Goal: Information Seeking & Learning: Learn about a topic

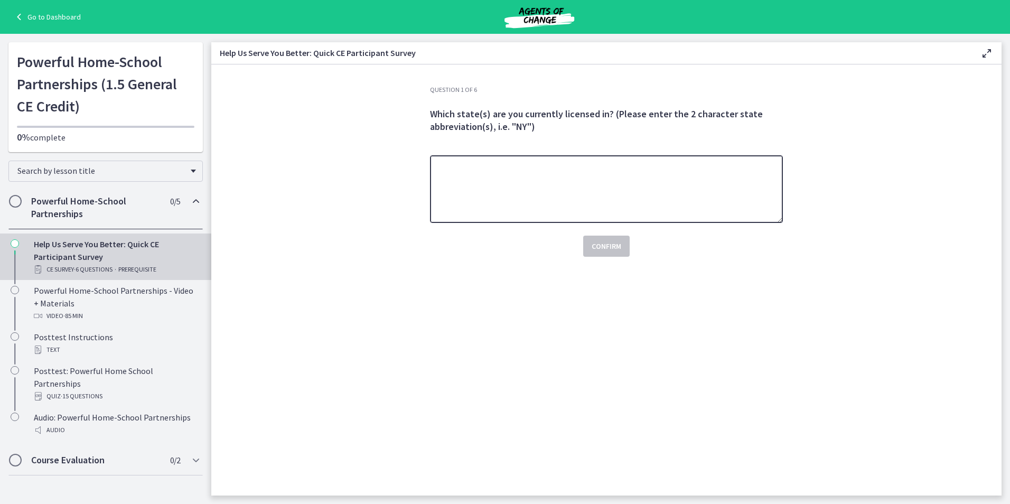
click at [546, 184] on textarea at bounding box center [606, 189] width 353 height 68
type textarea "**"
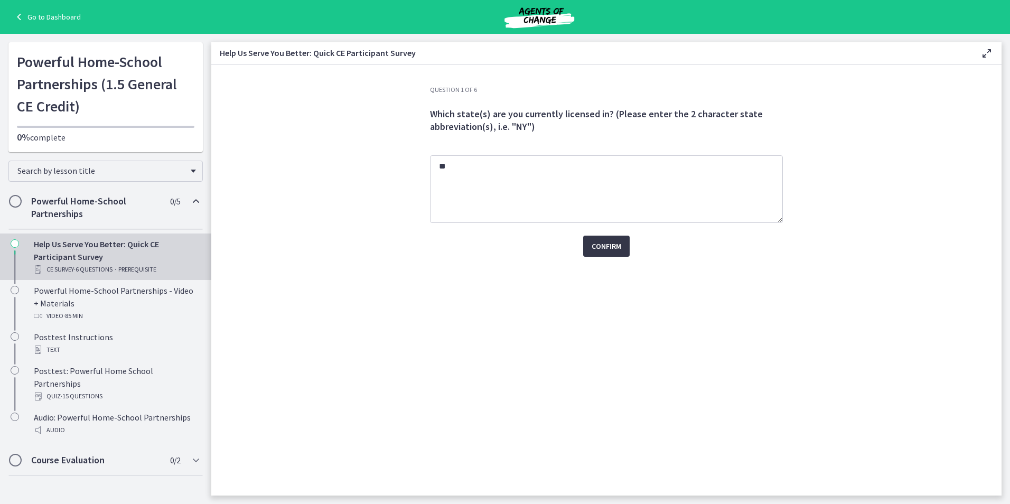
click at [603, 242] on span "Confirm" at bounding box center [607, 246] width 30 height 13
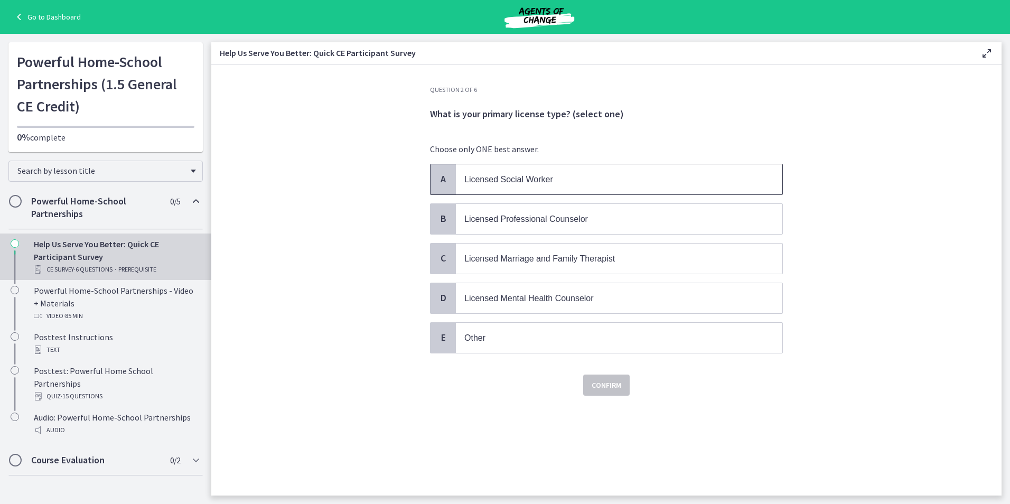
click at [542, 183] on span "Licensed Social Worker" at bounding box center [508, 179] width 89 height 9
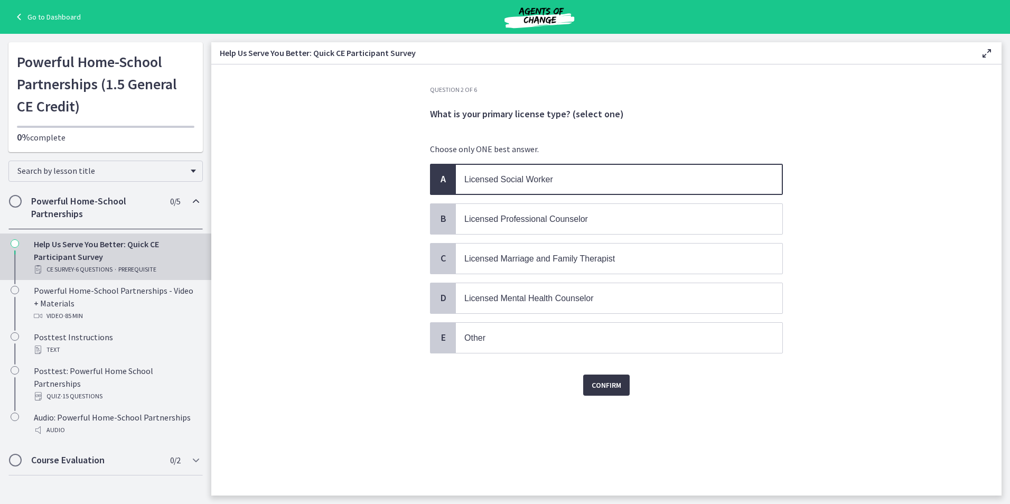
click at [603, 389] on span "Confirm" at bounding box center [607, 385] width 30 height 13
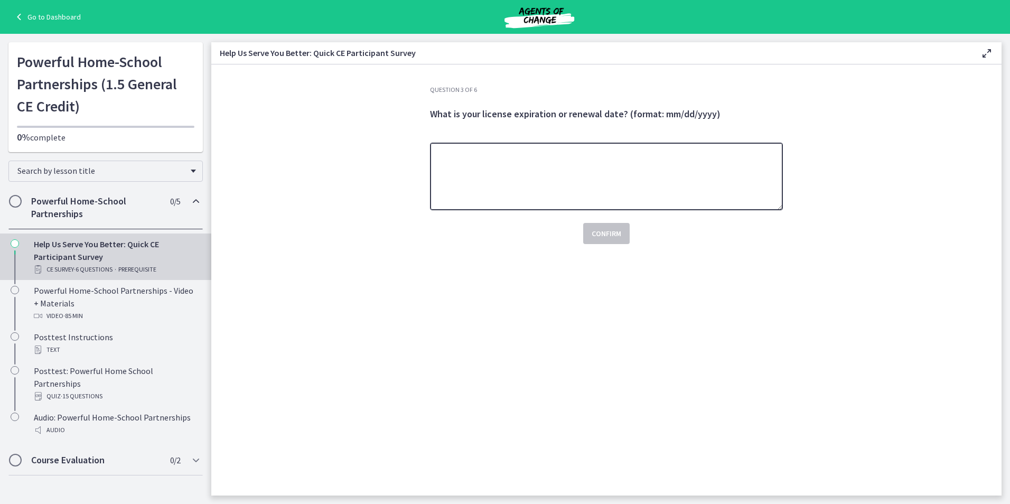
click at [552, 193] on textarea at bounding box center [606, 177] width 353 height 68
type textarea "**********"
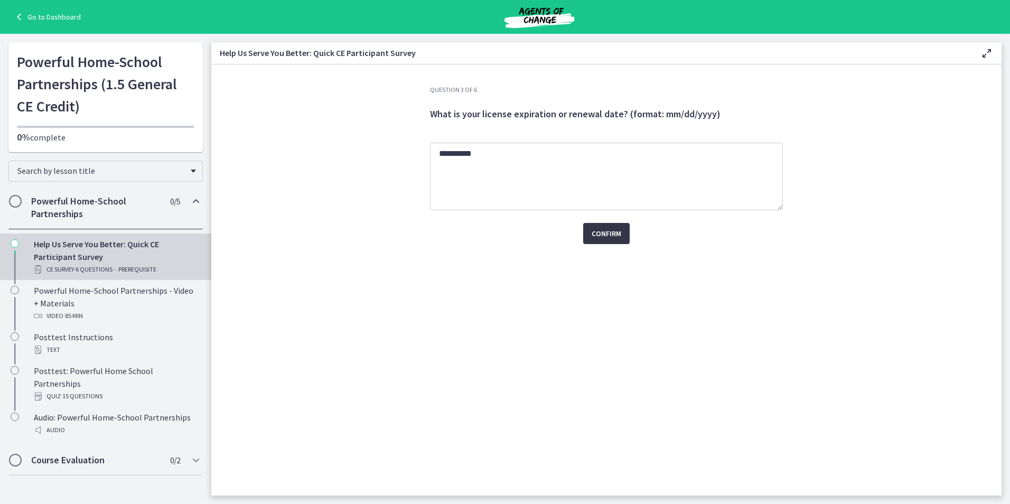
click at [600, 232] on span "Confirm" at bounding box center [607, 233] width 30 height 13
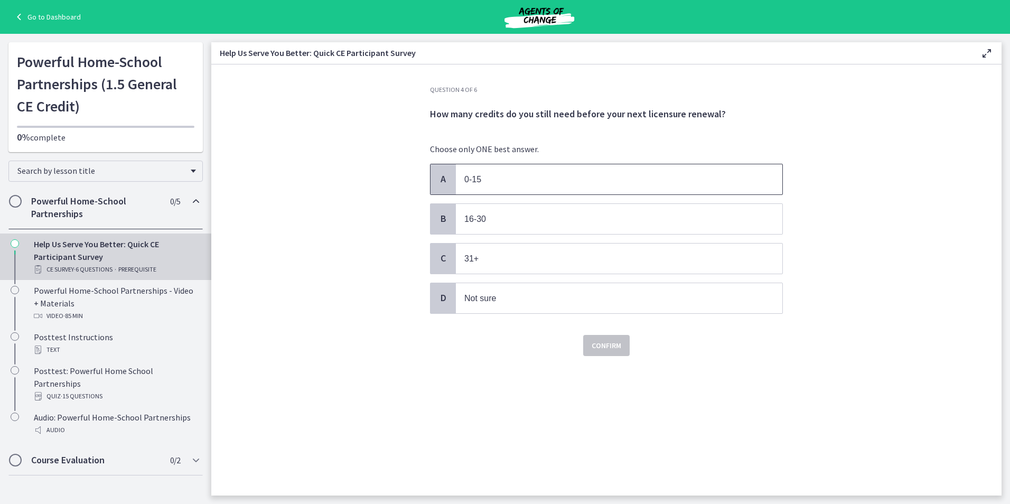
click at [547, 191] on span "0-15" at bounding box center [619, 179] width 326 height 30
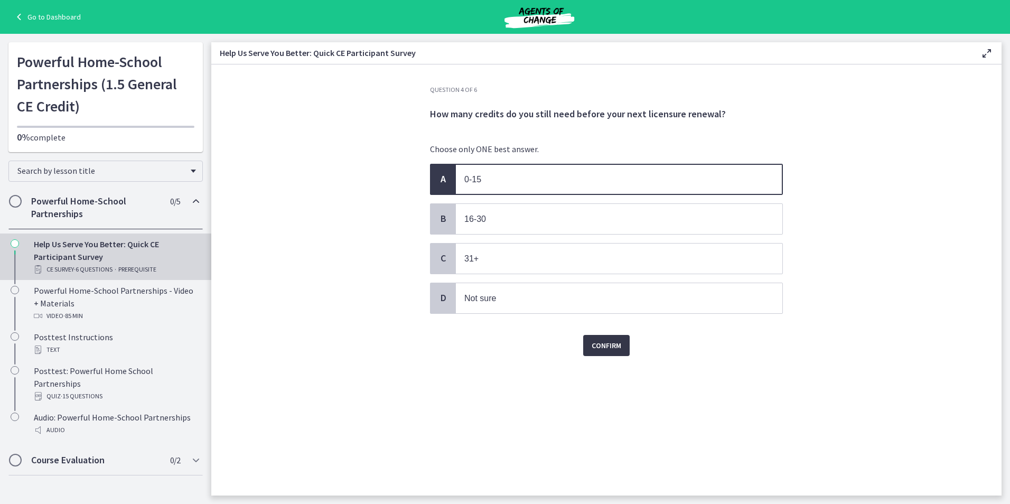
click at [620, 346] on span "Confirm" at bounding box center [607, 345] width 30 height 13
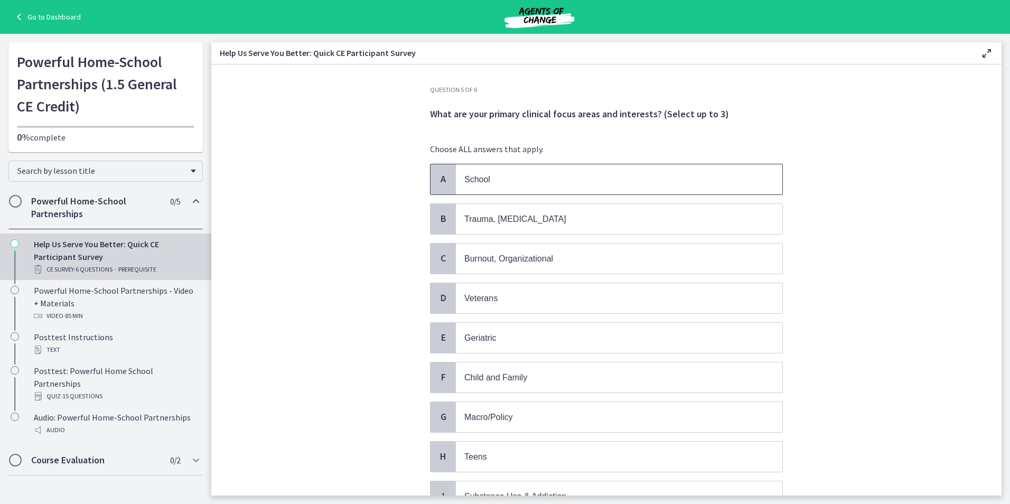
click at [580, 187] on span "School" at bounding box center [619, 179] width 326 height 30
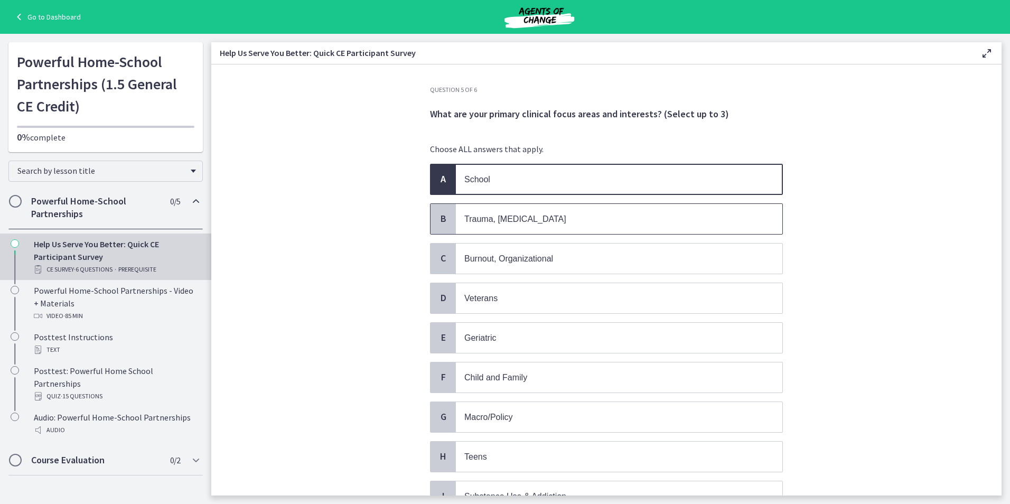
click at [575, 207] on span "Trauma, [MEDICAL_DATA]" at bounding box center [619, 219] width 326 height 30
click at [569, 254] on p "Burnout, Organizational" at bounding box center [608, 258] width 288 height 13
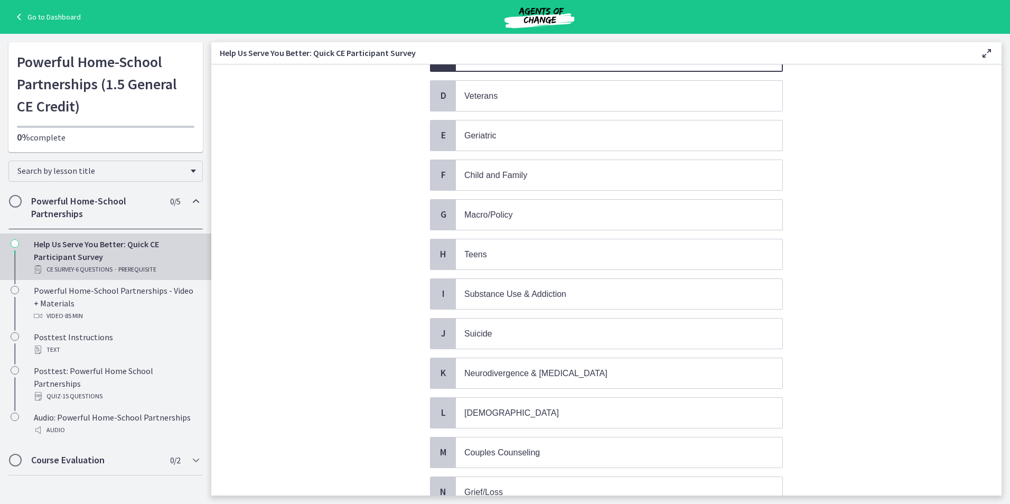
scroll to position [211, 0]
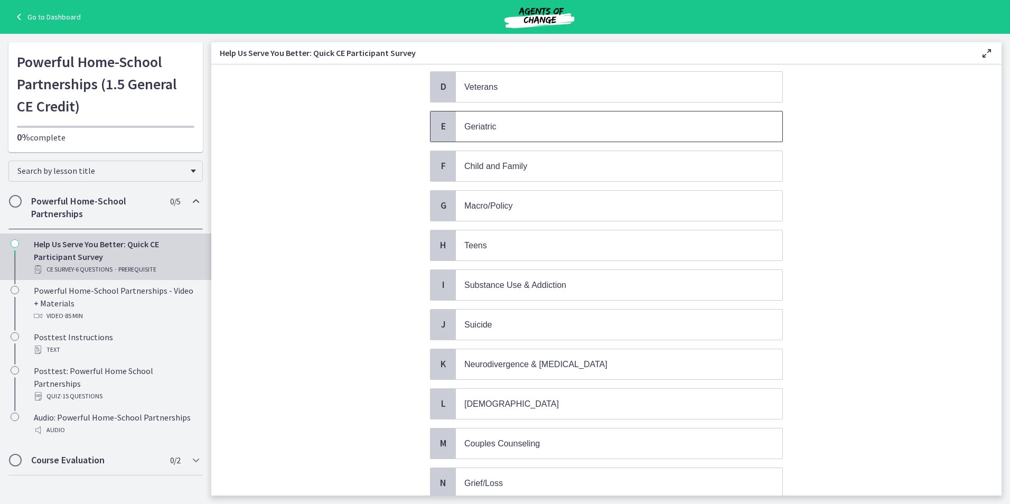
click at [511, 128] on p "Geriatric" at bounding box center [608, 126] width 288 height 13
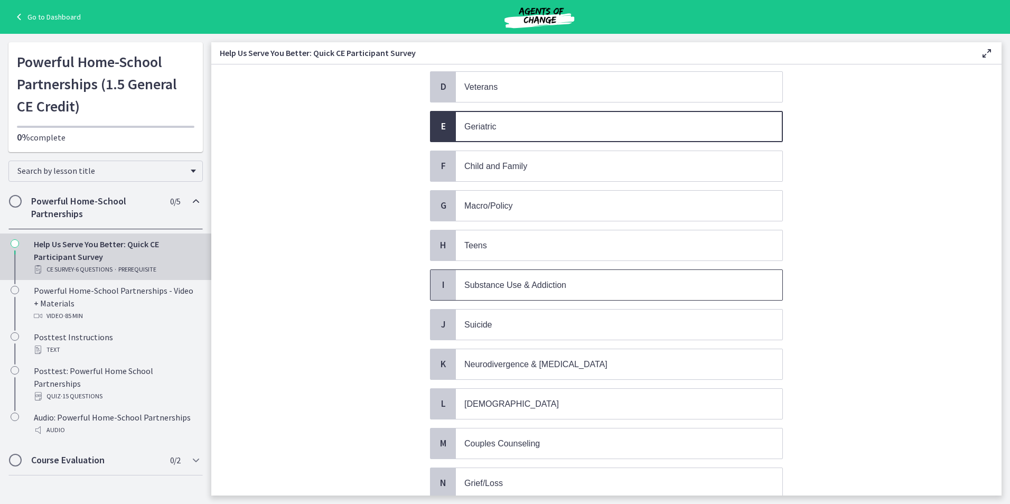
click at [524, 283] on span "Substance Use & Addiction" at bounding box center [515, 284] width 102 height 9
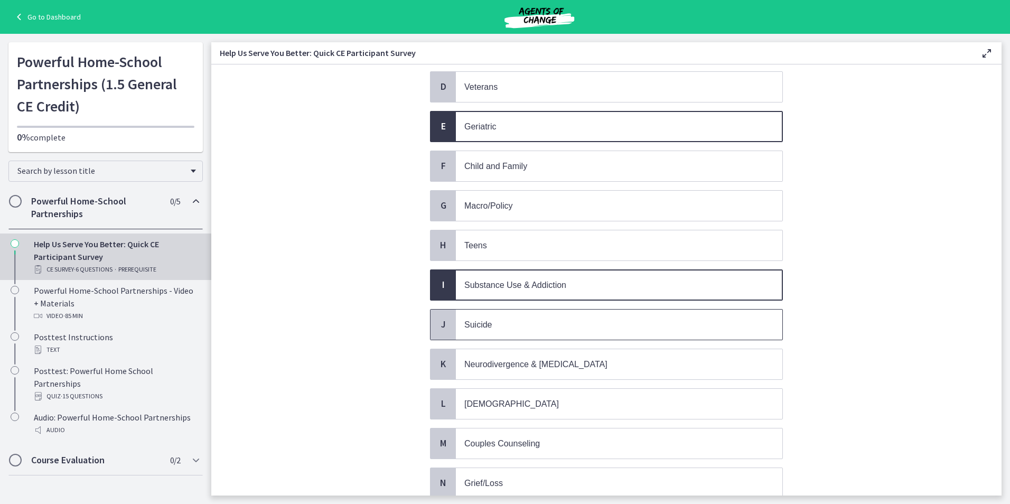
click at [520, 315] on span "Suicide" at bounding box center [619, 324] width 326 height 30
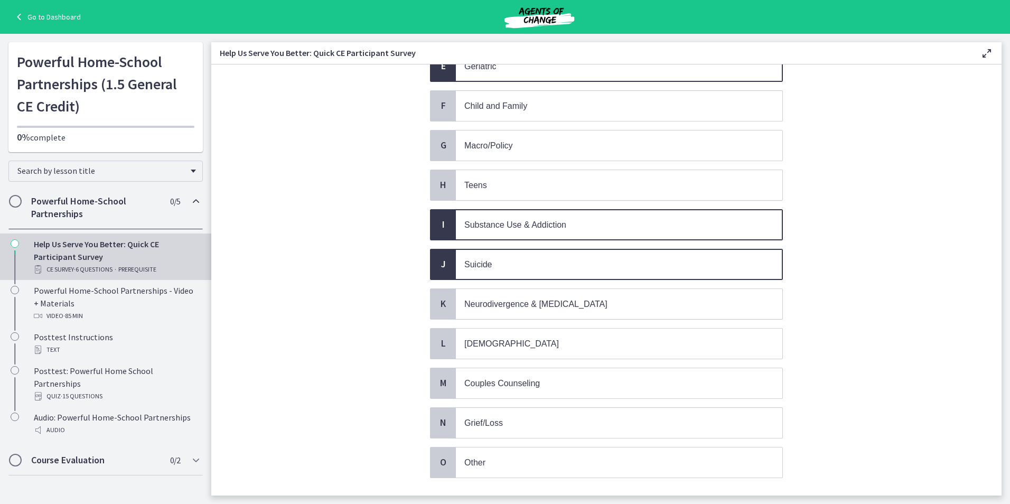
scroll to position [339, 0]
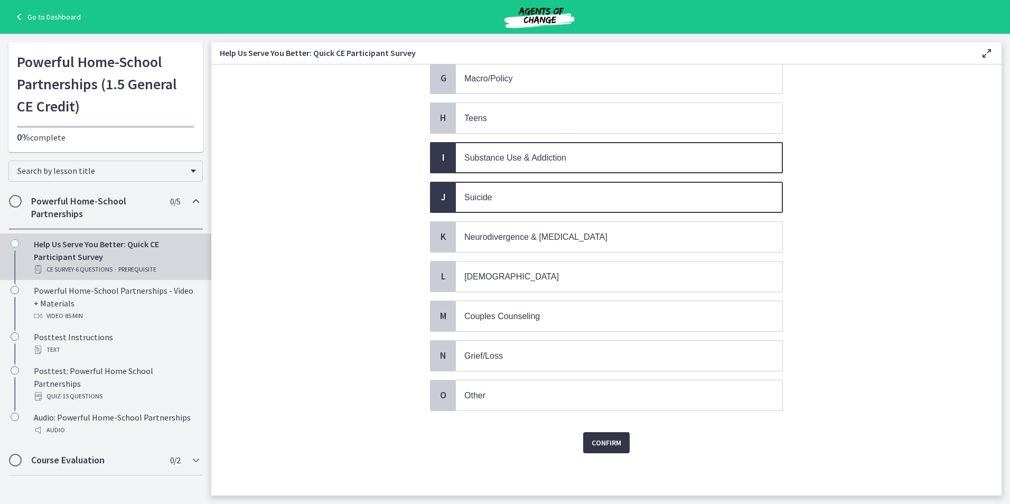
click at [603, 444] on span "Confirm" at bounding box center [607, 442] width 30 height 13
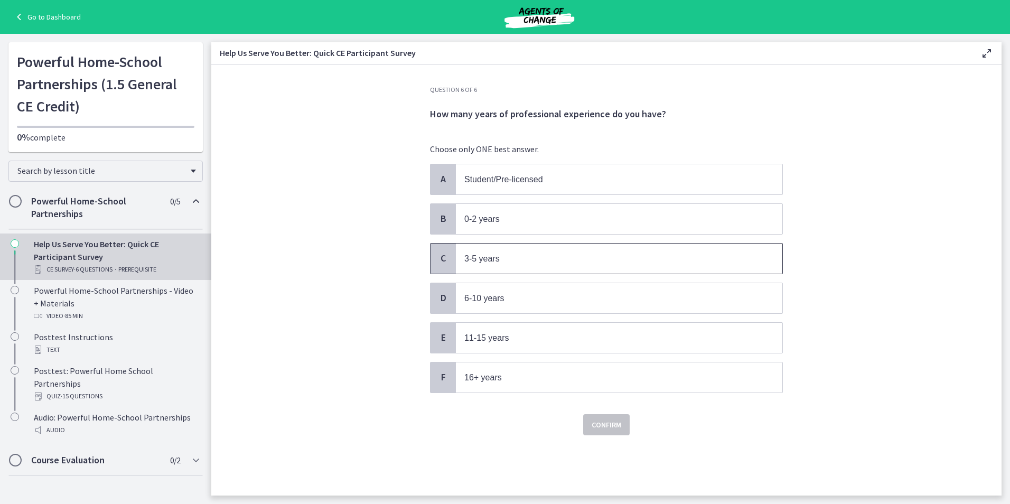
click at [527, 265] on span "3-5 years" at bounding box center [619, 258] width 326 height 30
click at [589, 426] on button "Confirm" at bounding box center [606, 424] width 46 height 21
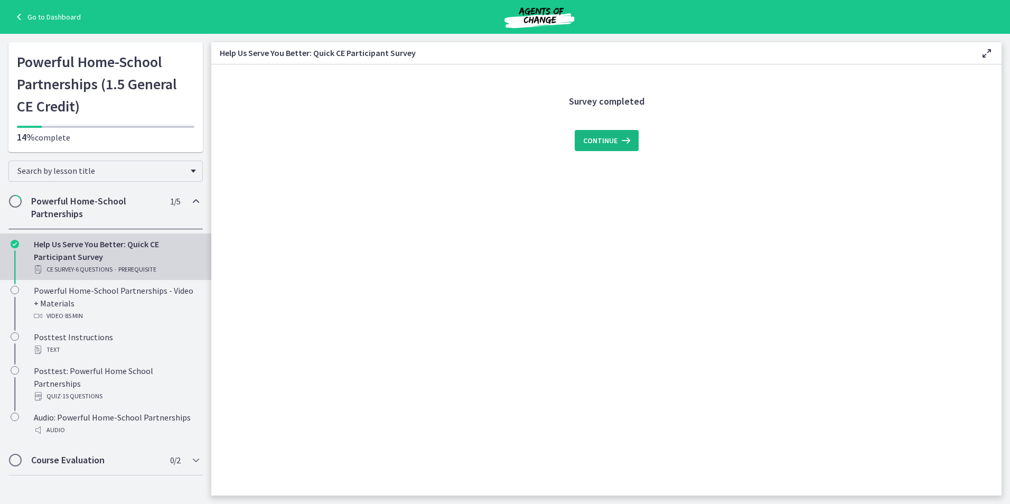
click at [586, 137] on span "Continue" at bounding box center [600, 140] width 34 height 13
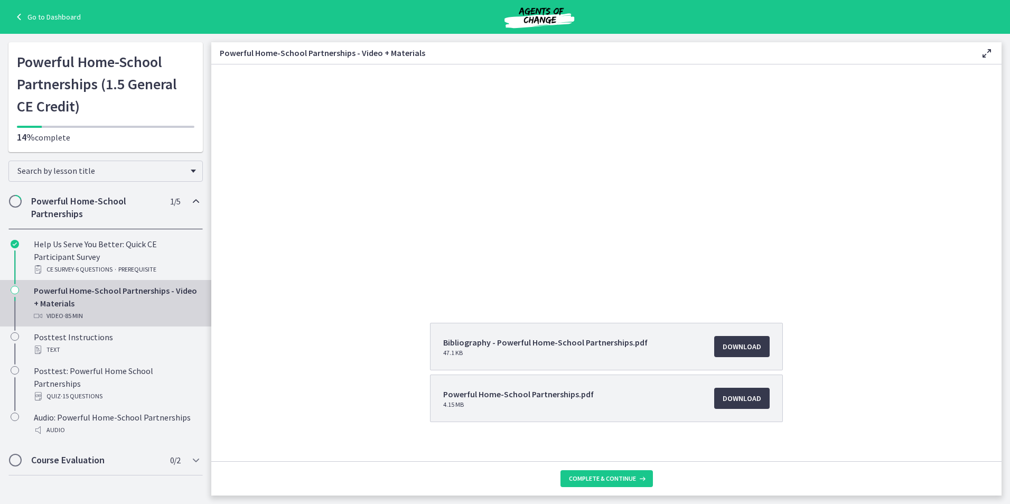
scroll to position [92, 0]
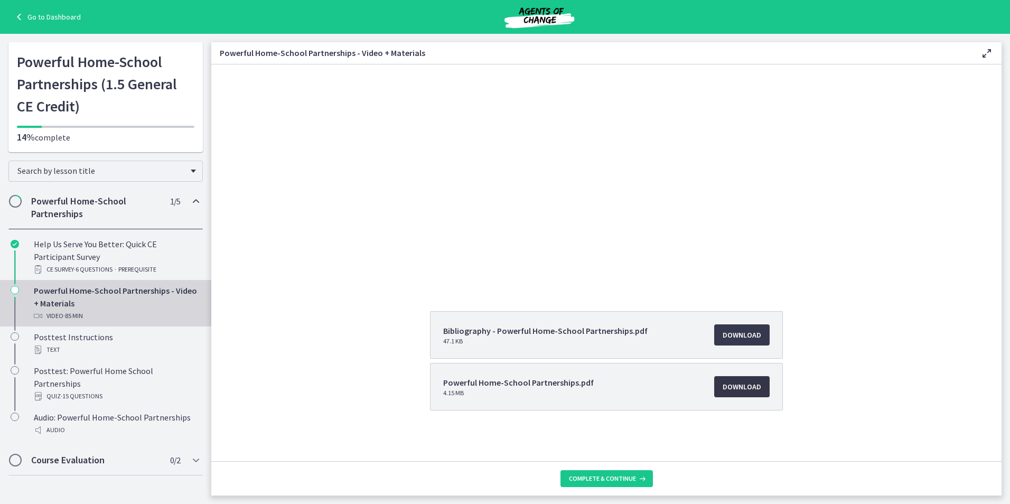
click at [738, 382] on span "Download Opens in a new window" at bounding box center [741, 386] width 39 height 13
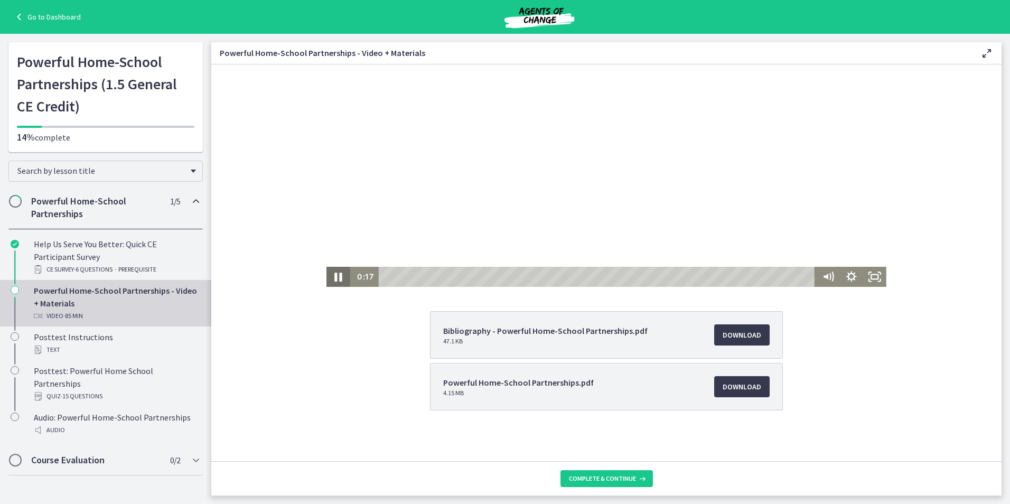
click at [336, 274] on icon "Pause" at bounding box center [339, 277] width 8 height 9
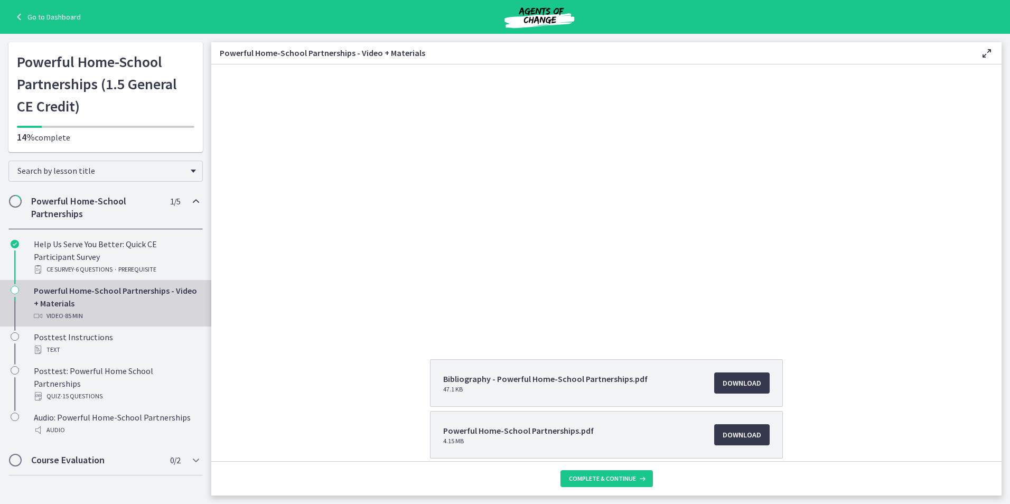
scroll to position [0, 0]
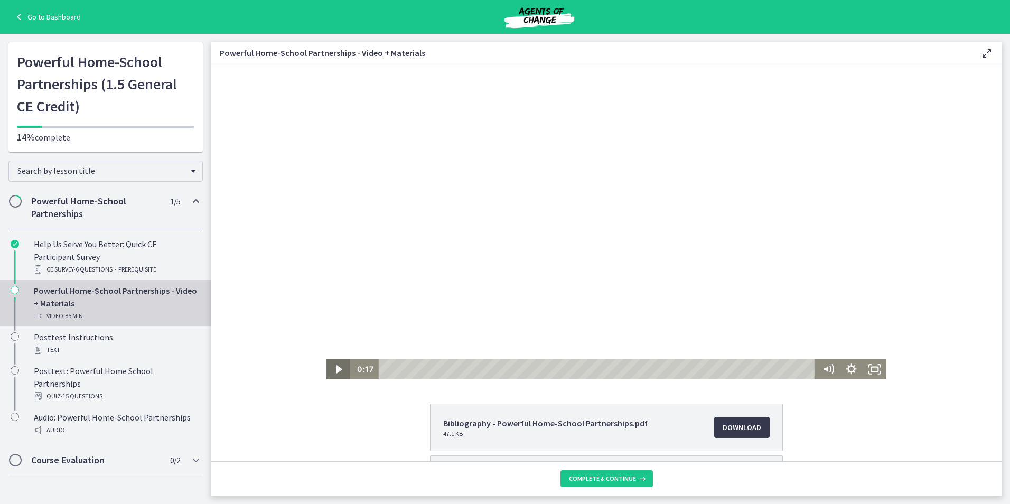
click at [331, 364] on icon "Play Video" at bounding box center [338, 369] width 23 height 20
click at [822, 368] on icon "Mute" at bounding box center [825, 368] width 6 height 7
